Goal: Navigation & Orientation: Find specific page/section

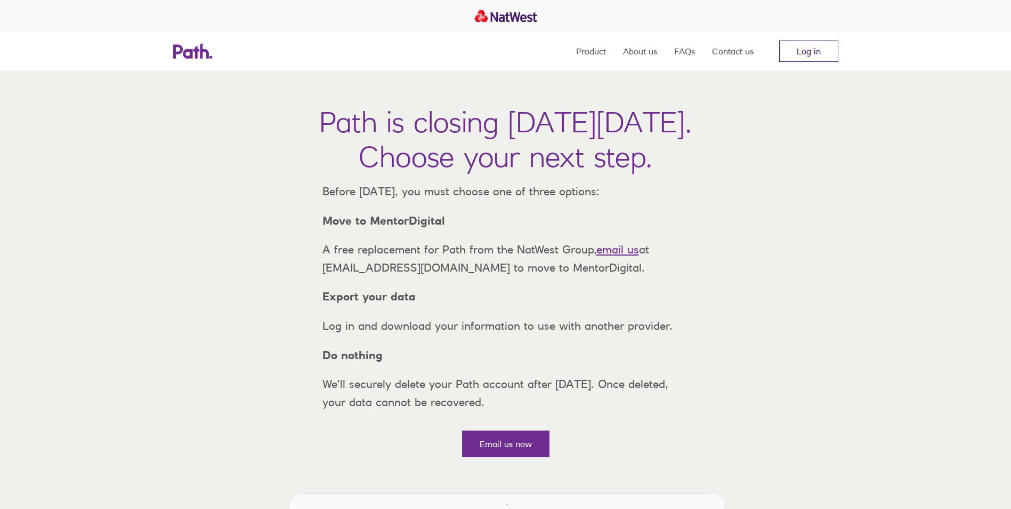
click at [816, 50] on link "Log in" at bounding box center [808, 51] width 59 height 21
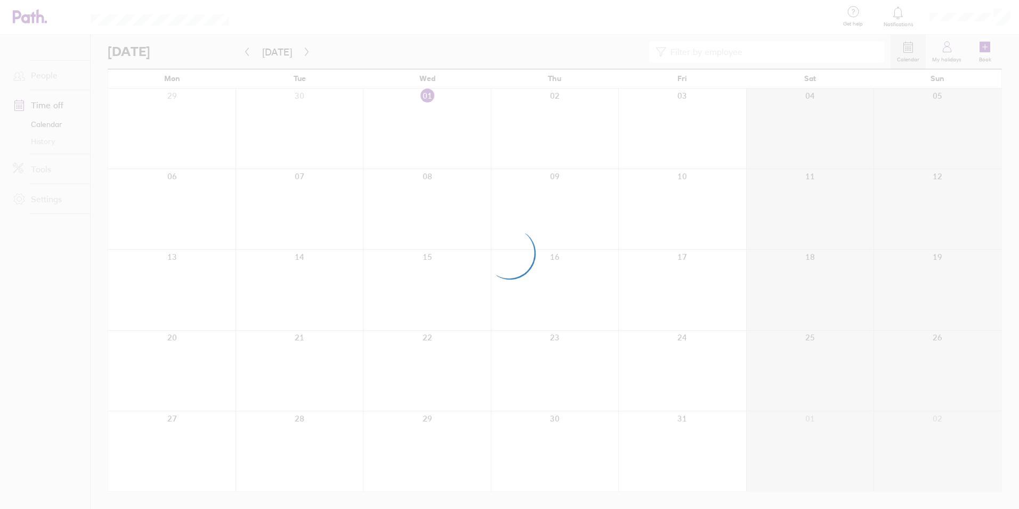
click at [466, 270] on div at bounding box center [509, 254] width 1019 height 509
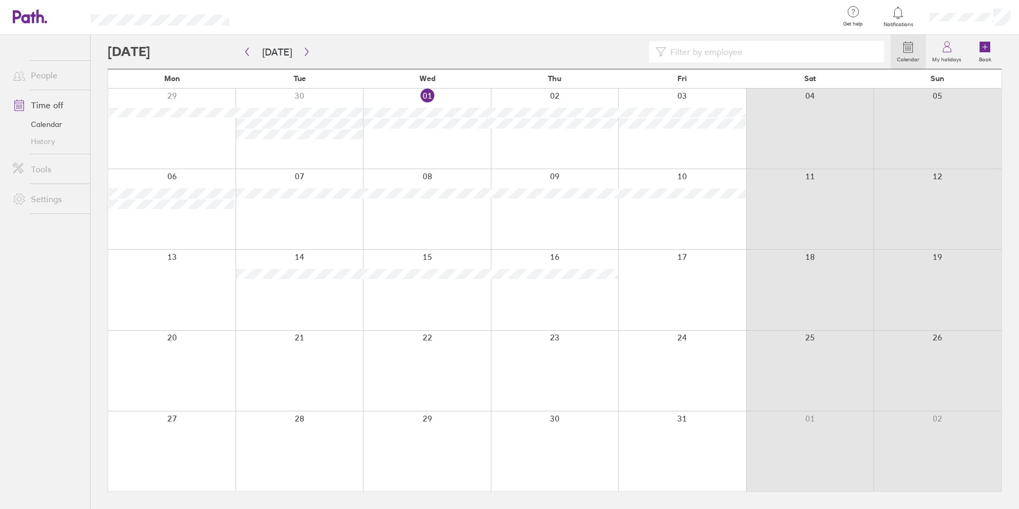
click at [51, 122] on link "Calendar" at bounding box center [47, 124] width 86 height 17
click at [51, 99] on link "Time off" at bounding box center [47, 104] width 86 height 21
click at [945, 53] on label "My holidays" at bounding box center [947, 58] width 42 height 10
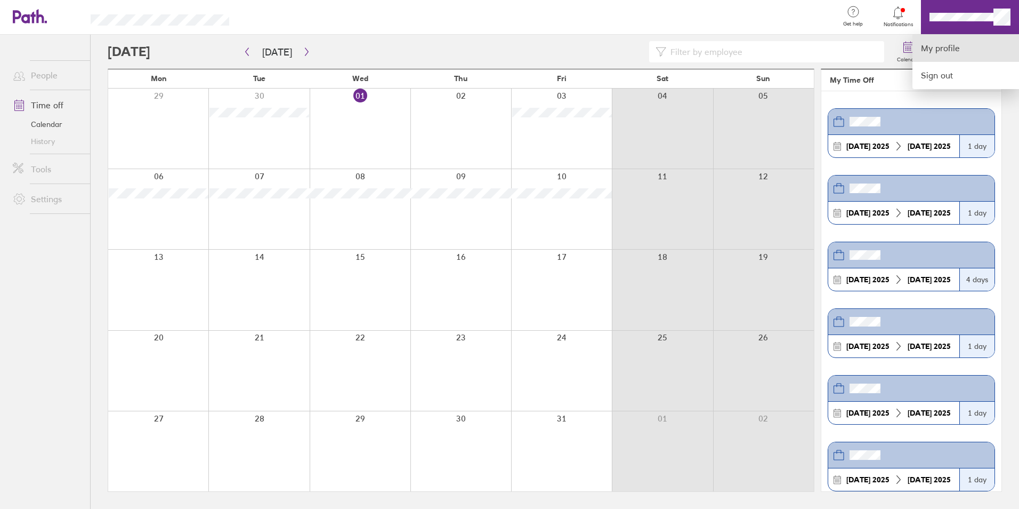
click at [955, 41] on link "My profile" at bounding box center [966, 48] width 107 height 27
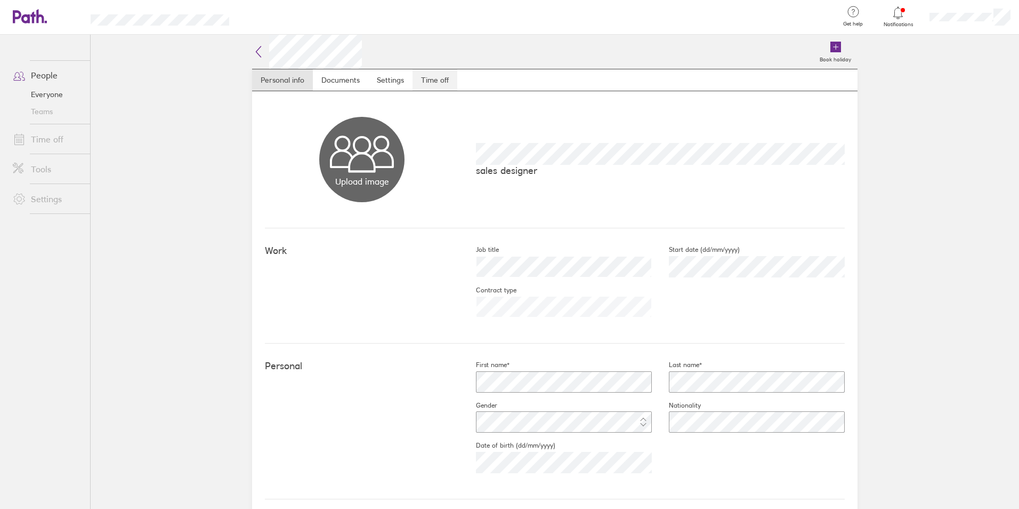
click at [430, 83] on link "Time off" at bounding box center [435, 79] width 45 height 21
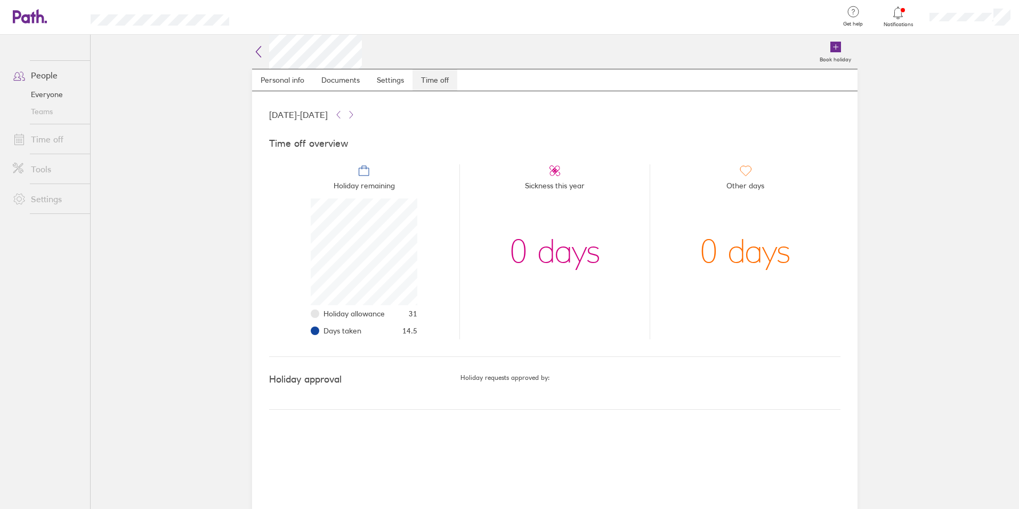
scroll to position [107, 107]
click at [381, 81] on link "Settings" at bounding box center [390, 79] width 44 height 21
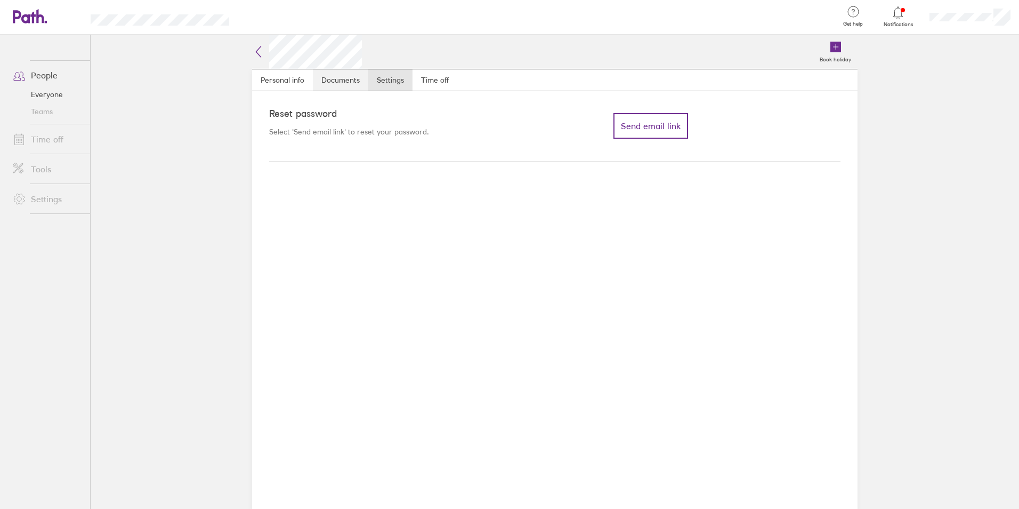
click at [360, 78] on link "Documents" at bounding box center [340, 79] width 55 height 21
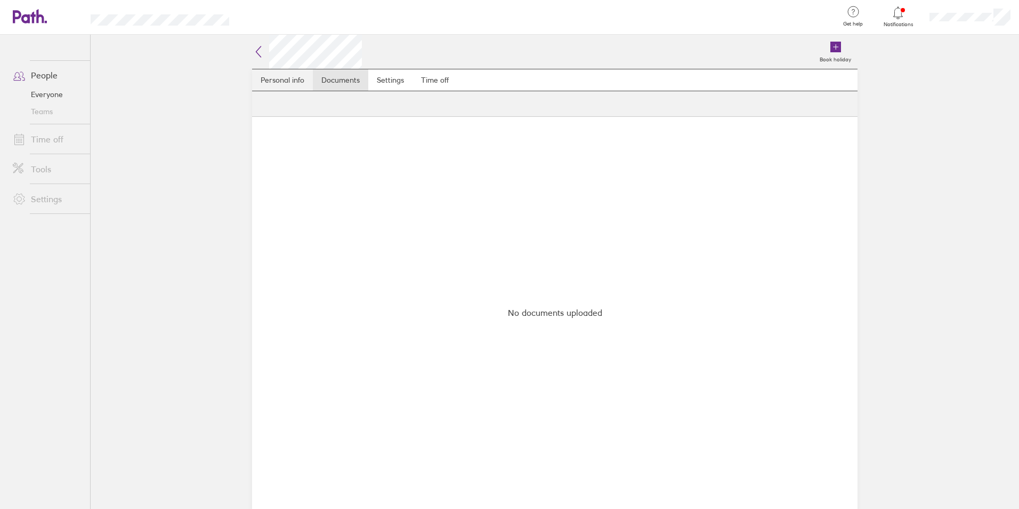
click at [272, 80] on link "Personal info" at bounding box center [282, 79] width 61 height 21
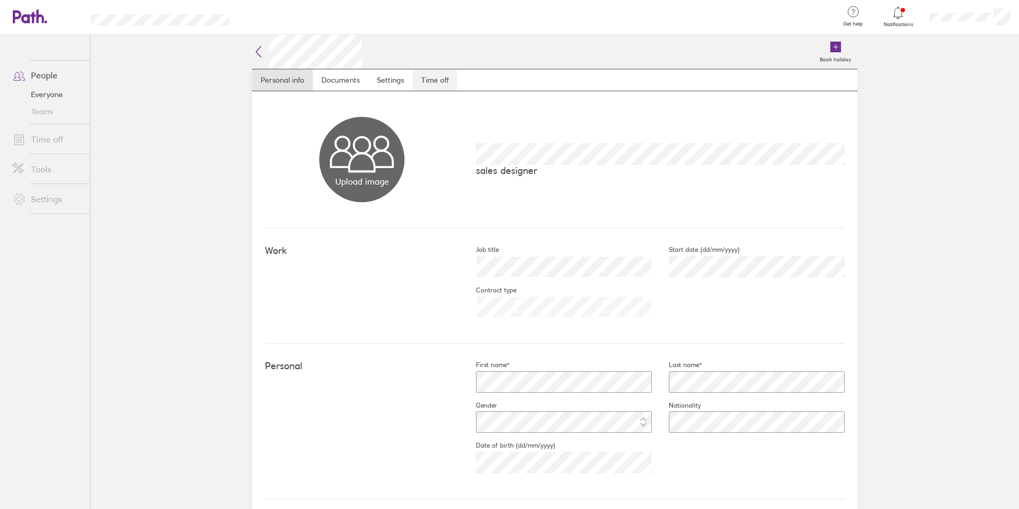
click at [440, 78] on link "Time off" at bounding box center [435, 79] width 45 height 21
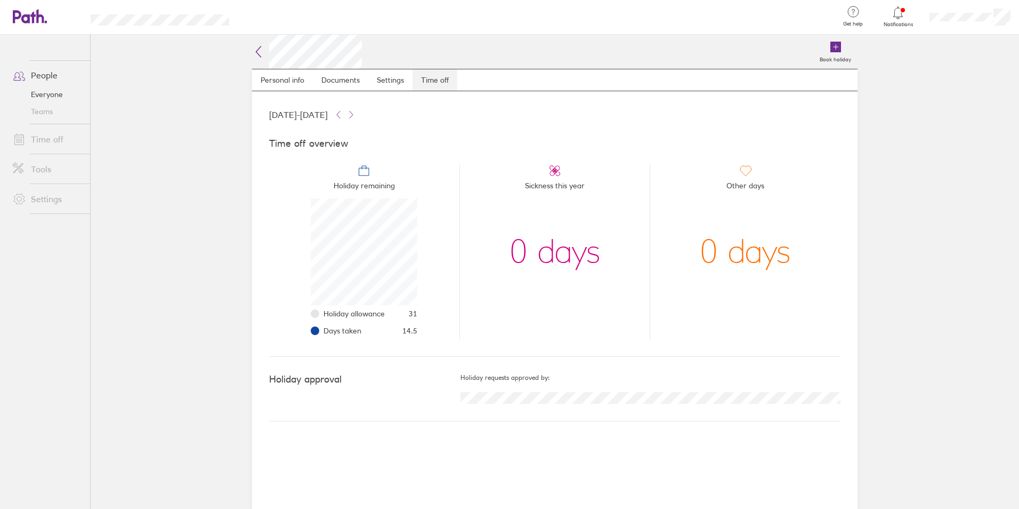
scroll to position [107, 107]
click at [36, 139] on link "Time off" at bounding box center [47, 138] width 86 height 21
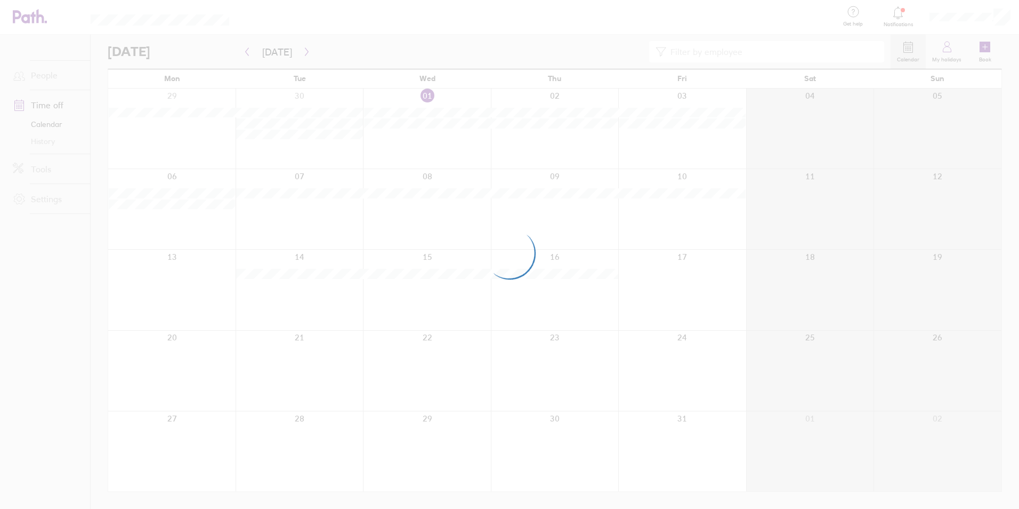
click at [952, 51] on div at bounding box center [509, 254] width 1019 height 509
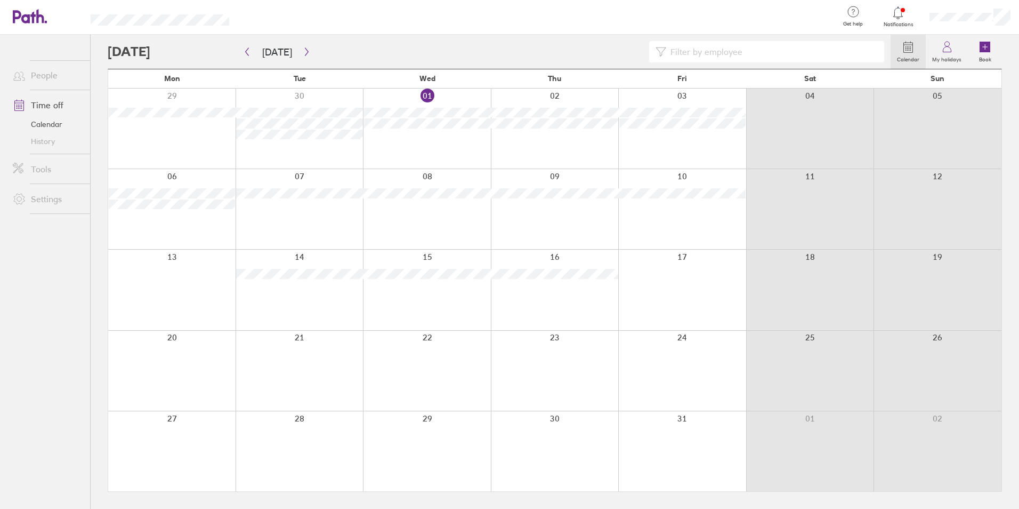
click at [951, 51] on icon at bounding box center [947, 49] width 8 height 5
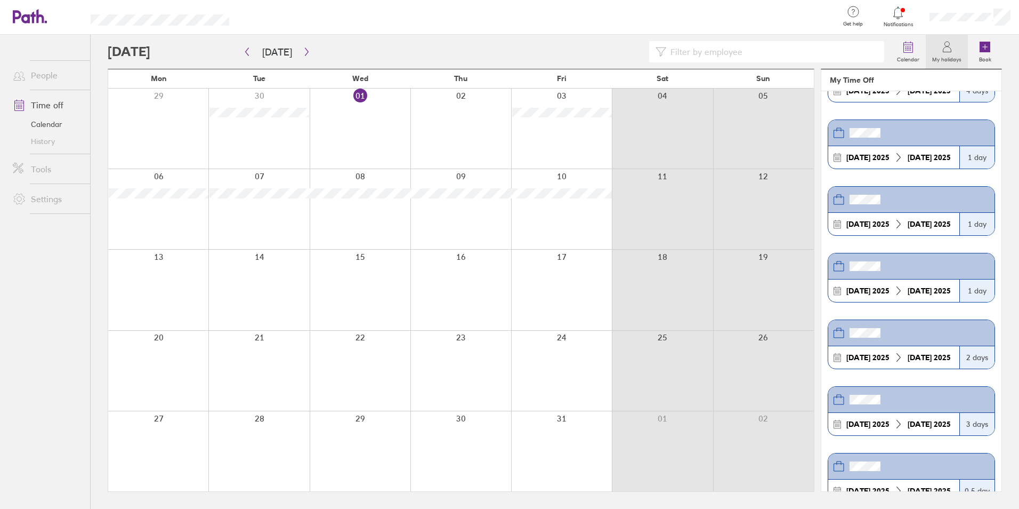
scroll to position [213, 0]
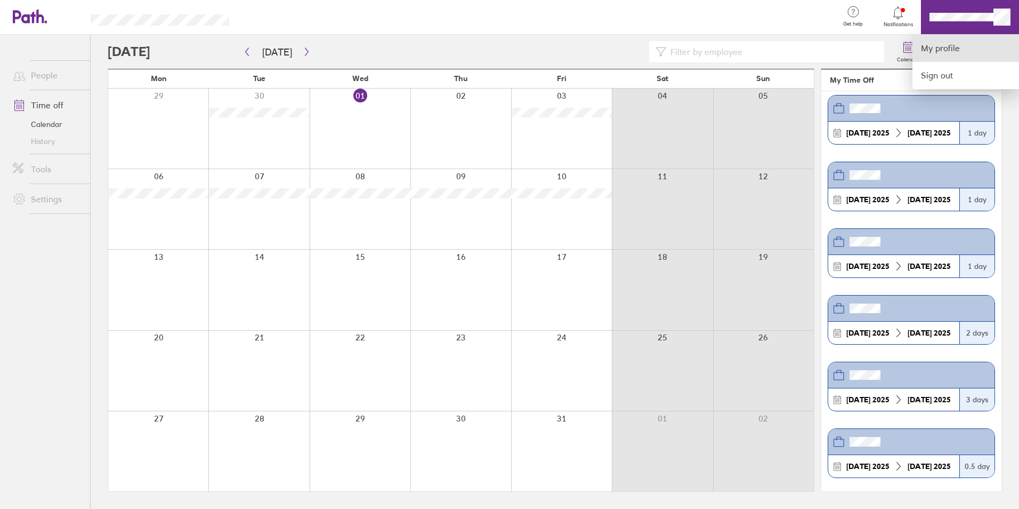
click at [947, 52] on link "My profile" at bounding box center [966, 48] width 107 height 27
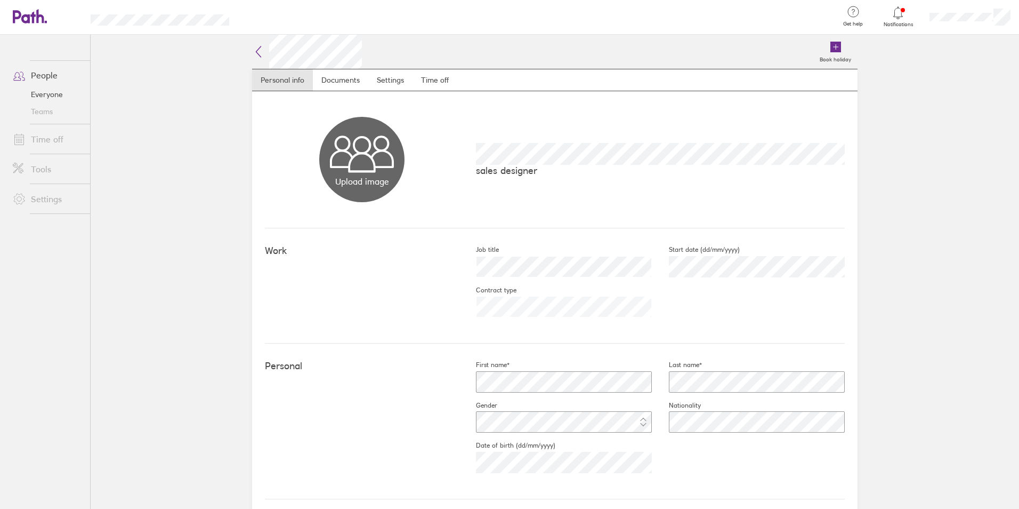
click at [44, 76] on link "People" at bounding box center [47, 75] width 86 height 21
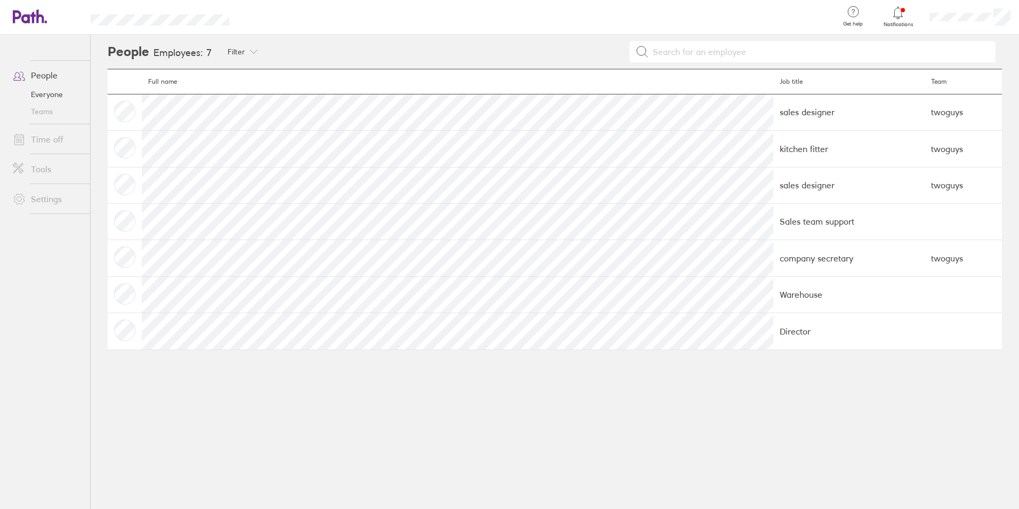
click at [774, 140] on td "kitchen fitter" at bounding box center [849, 149] width 151 height 36
click at [125, 149] on td at bounding box center [125, 149] width 34 height 36
